Goal: Find specific page/section: Find specific page/section

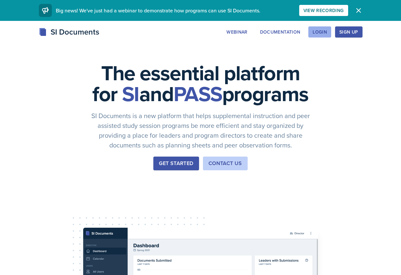
click at [323, 30] on div "Login" at bounding box center [320, 31] width 14 height 5
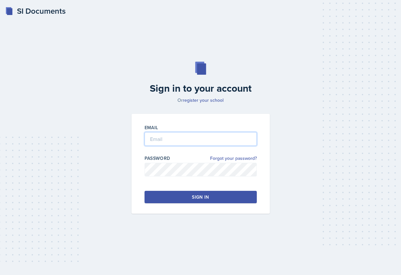
click at [180, 132] on input "email" at bounding box center [201, 139] width 112 height 14
type input "[EMAIL_ADDRESS][DOMAIN_NAME]"
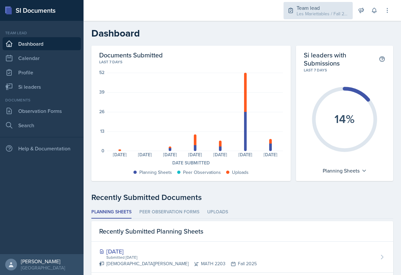
click at [330, 8] on div "Team lead" at bounding box center [323, 8] width 52 height 8
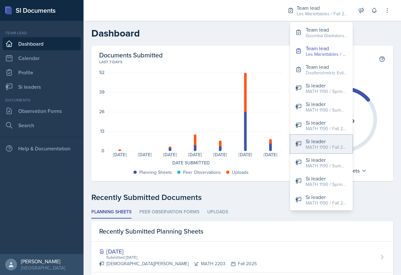
click at [323, 142] on div "Si leader" at bounding box center [327, 141] width 42 height 8
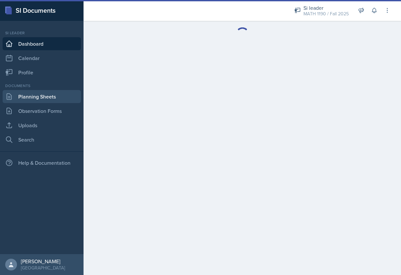
click at [51, 97] on link "Planning Sheets" at bounding box center [42, 96] width 78 height 13
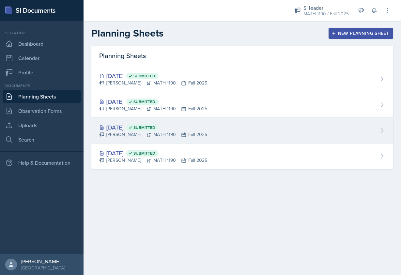
click at [123, 127] on div "[DATE] Submitted" at bounding box center [153, 127] width 108 height 9
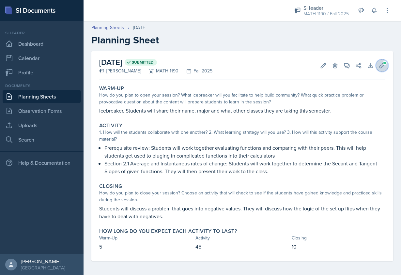
click at [381, 64] on icon at bounding box center [382, 65] width 7 height 7
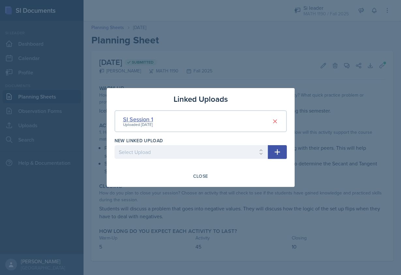
click at [150, 117] on div "SI Session 1" at bounding box center [138, 119] width 30 height 9
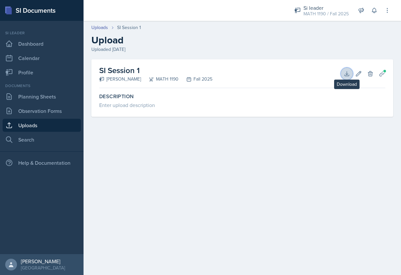
click at [344, 71] on icon at bounding box center [347, 74] width 7 height 7
